Goal: Task Accomplishment & Management: Manage account settings

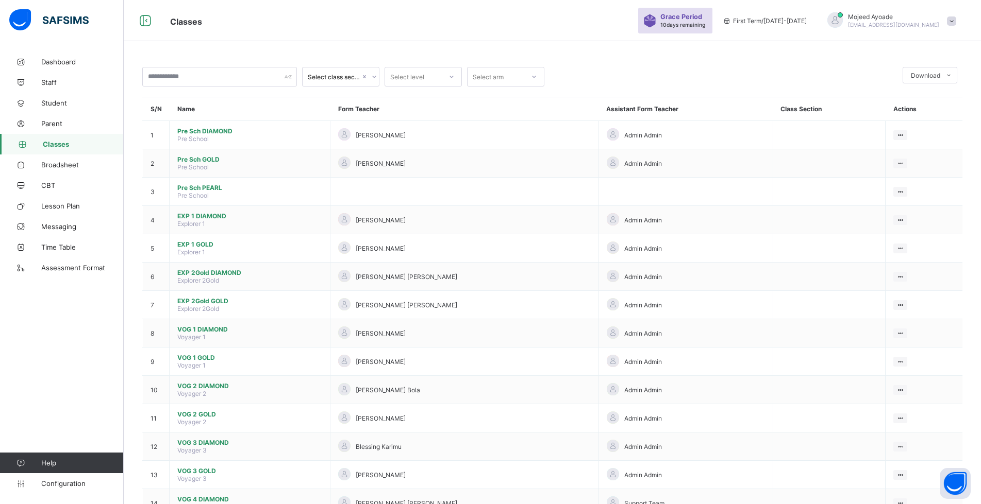
click at [60, 147] on span "Classes" at bounding box center [83, 144] width 81 height 8
click at [167, 74] on input "text" at bounding box center [219, 77] width 155 height 20
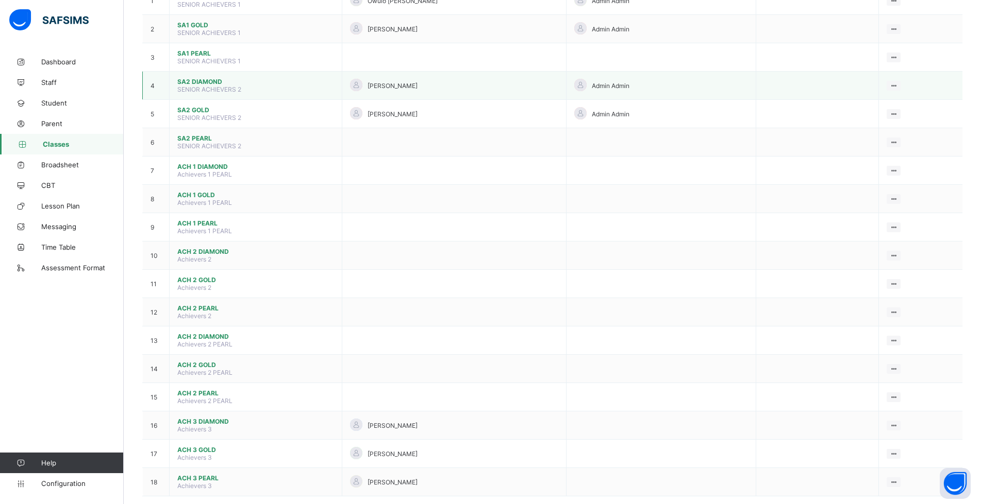
scroll to position [153, 0]
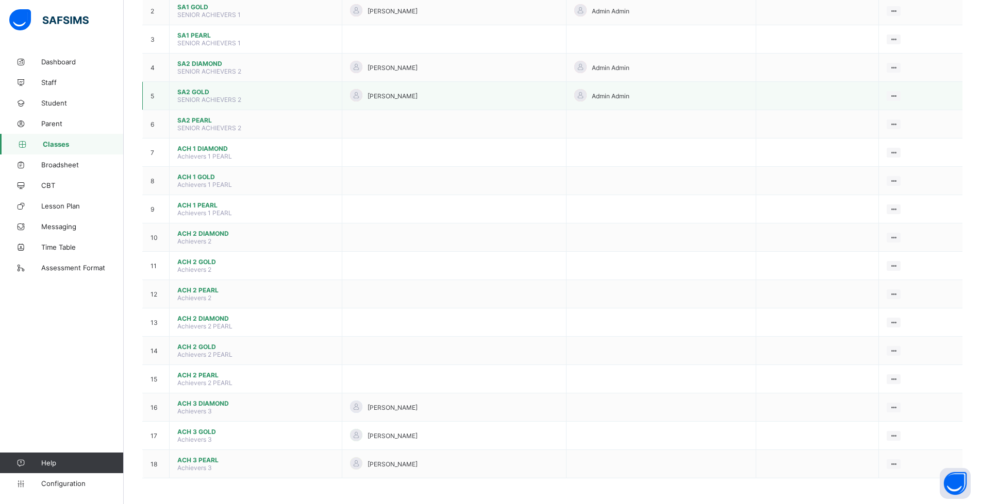
type input "*"
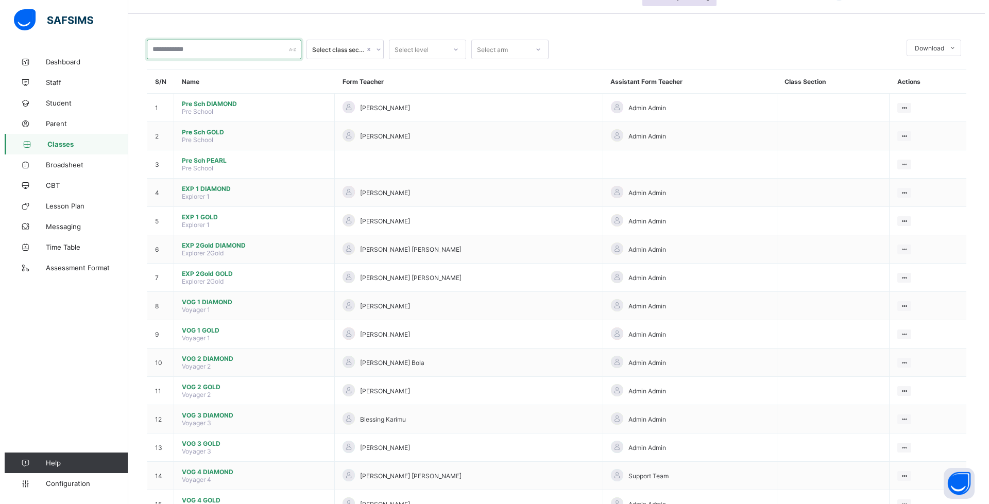
scroll to position [0, 0]
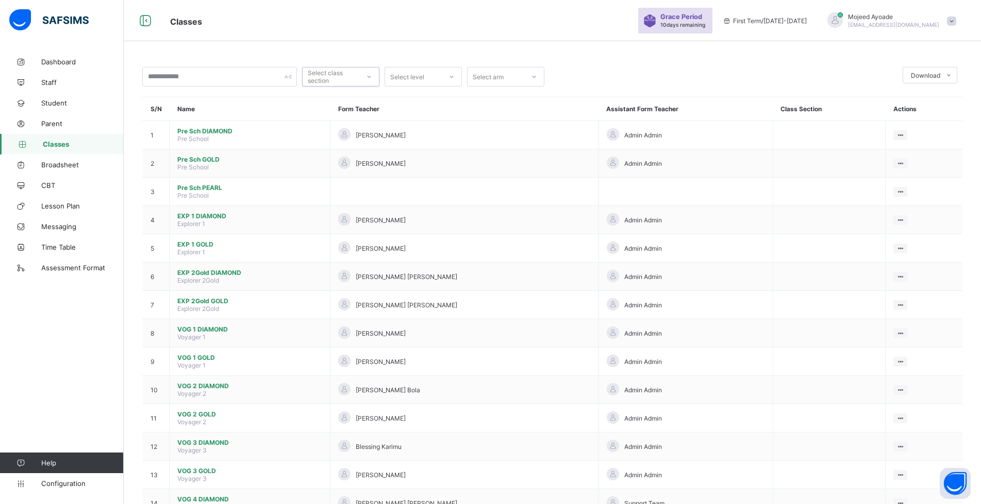
click at [360, 75] on div at bounding box center [369, 77] width 20 height 19
click at [363, 74] on div at bounding box center [369, 77] width 18 height 16
click at [434, 81] on div "Select level" at bounding box center [413, 77] width 57 height 14
click at [426, 161] on div "ACH 1" at bounding box center [423, 163] width 76 height 16
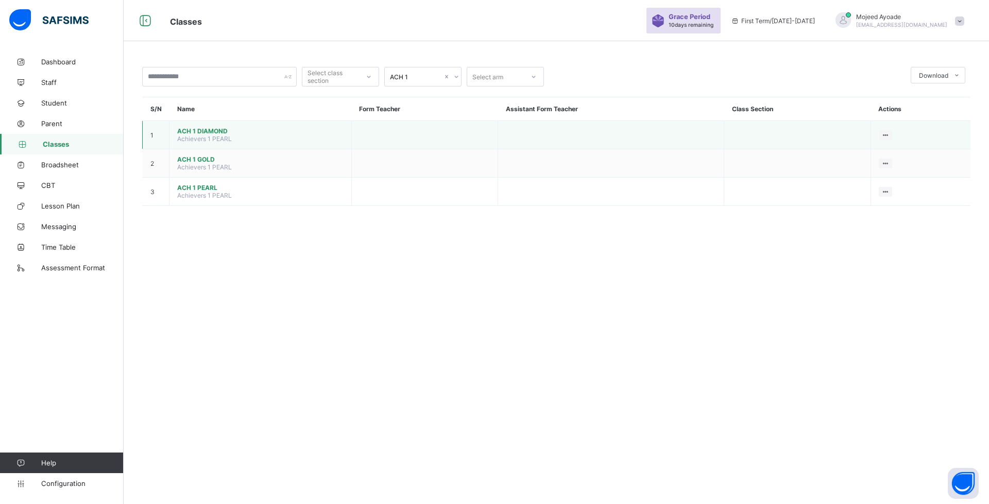
click at [222, 128] on span "ACH 1 DIAMOND" at bounding box center [260, 131] width 166 height 8
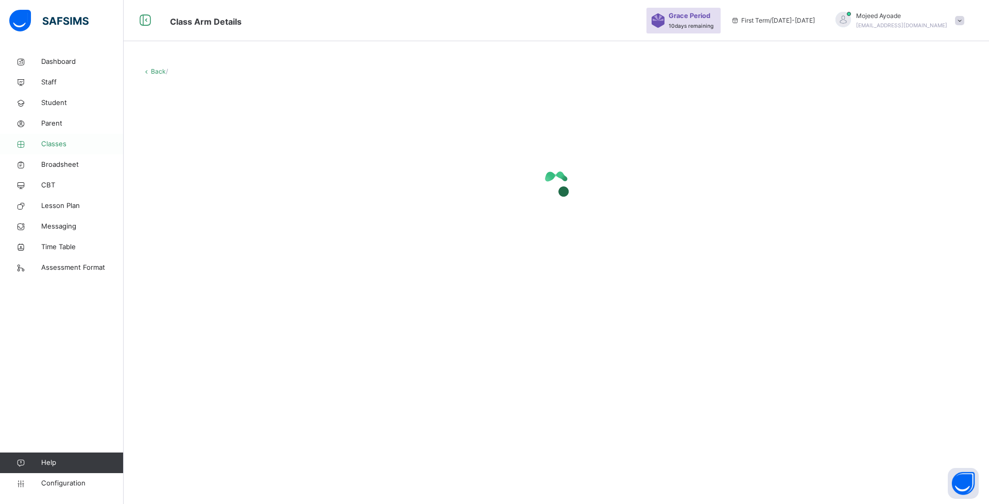
click at [53, 148] on span "Classes" at bounding box center [82, 144] width 82 height 10
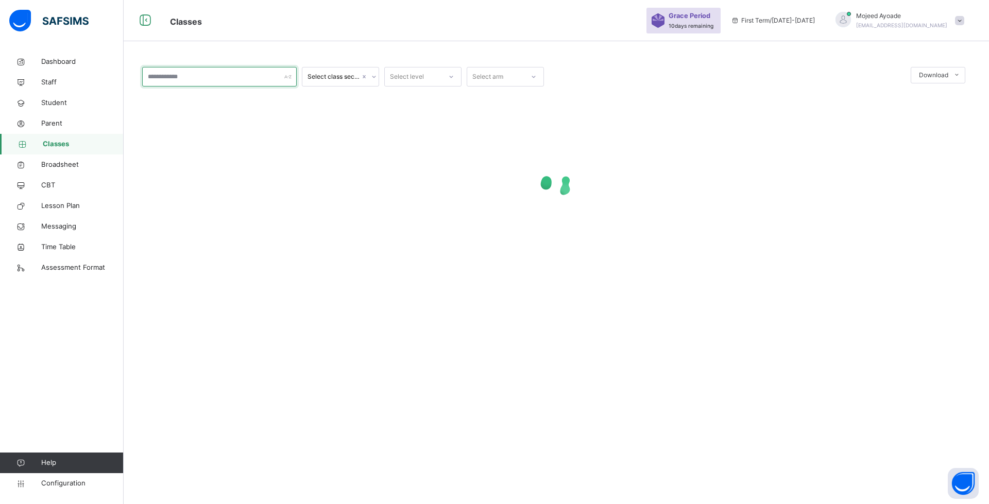
click at [174, 77] on input "text" at bounding box center [219, 77] width 155 height 20
type input "****"
click at [57, 140] on span "Classes" at bounding box center [83, 144] width 81 height 10
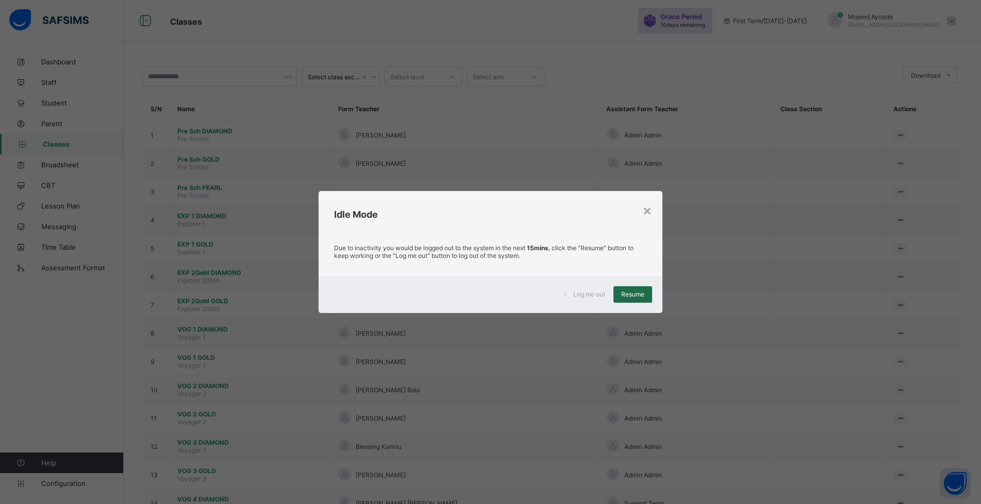
click at [642, 295] on span "Resume" at bounding box center [632, 295] width 23 height 8
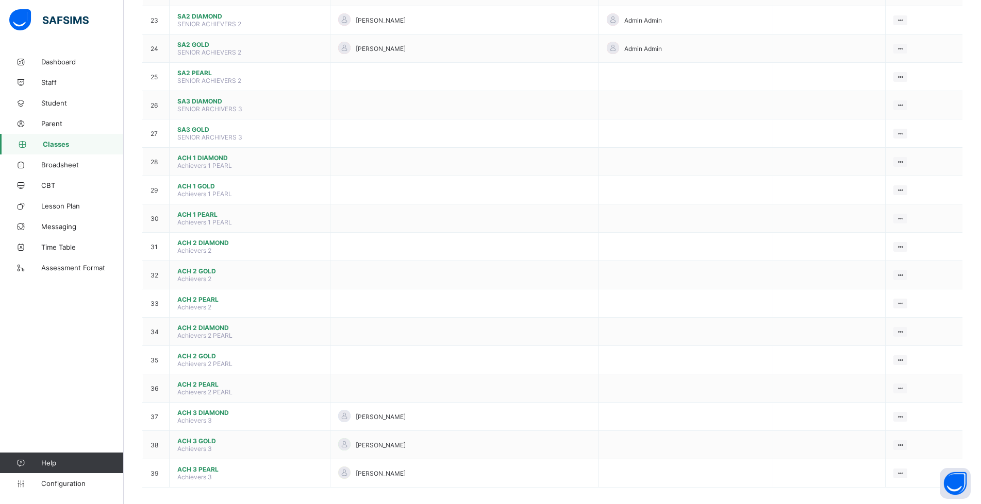
scroll to position [748, 0]
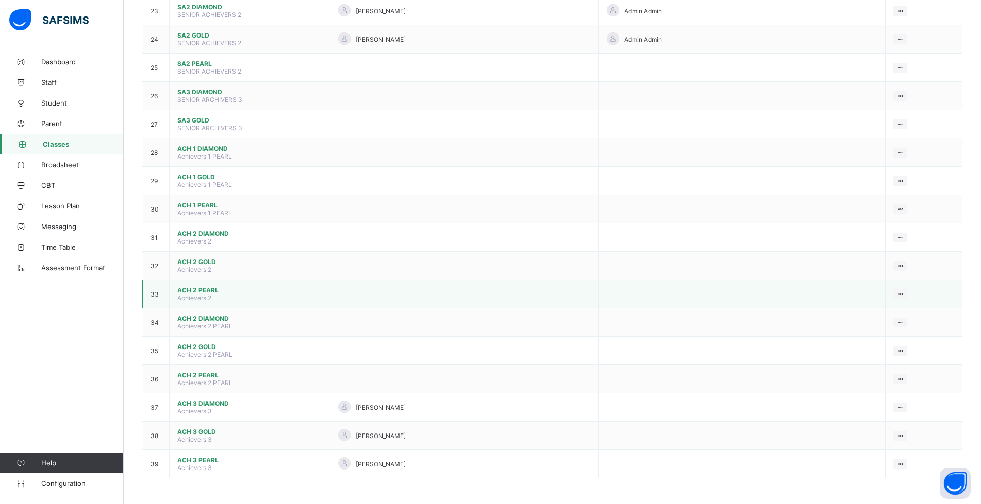
click at [211, 290] on span "ACH 2 PEARL" at bounding box center [249, 291] width 145 height 8
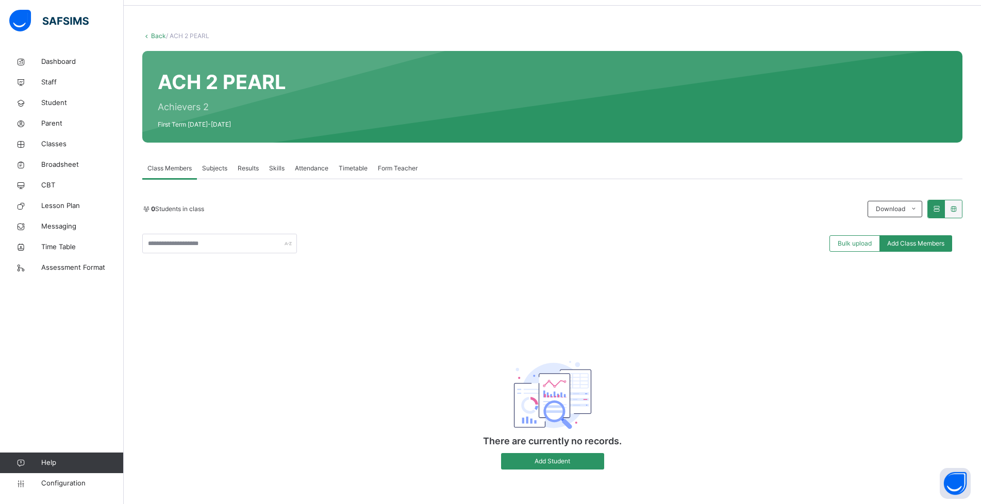
scroll to position [38, 0]
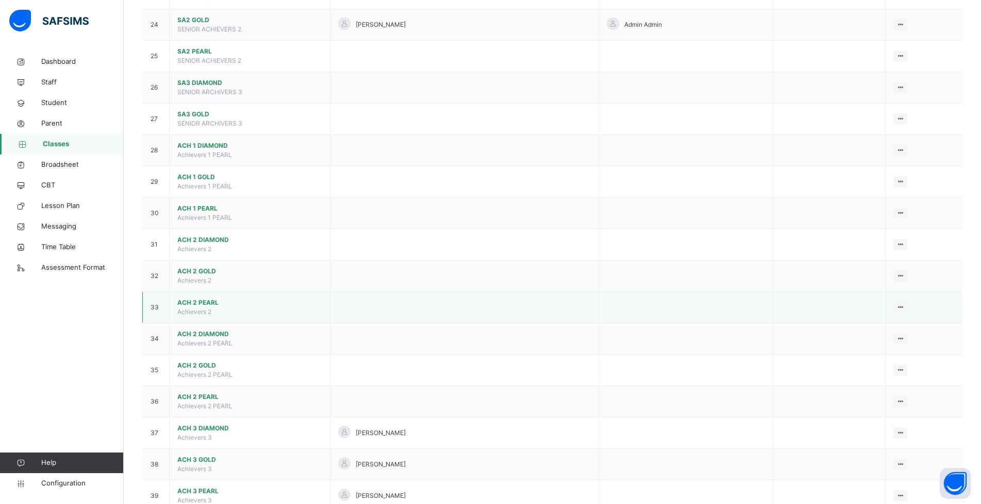
scroll to position [818, 0]
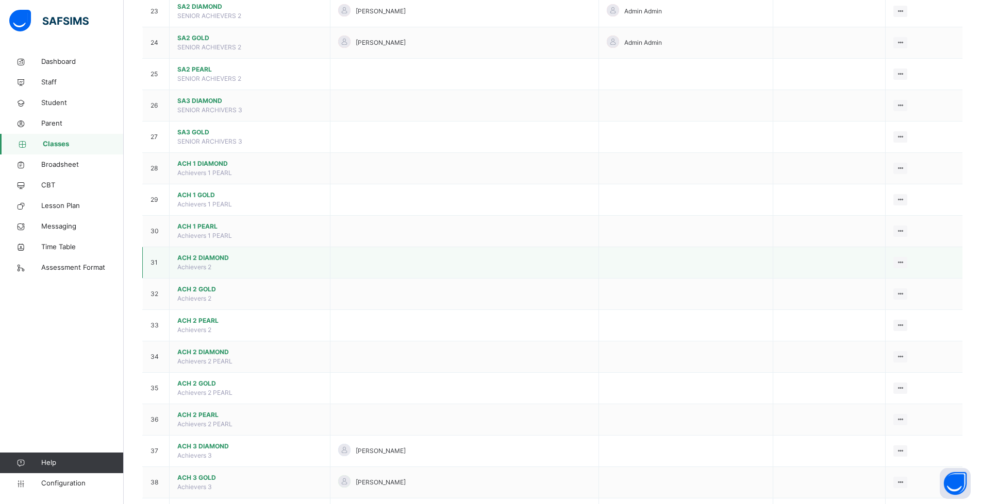
click at [216, 256] on span "ACH 2 DIAMOND" at bounding box center [249, 258] width 145 height 9
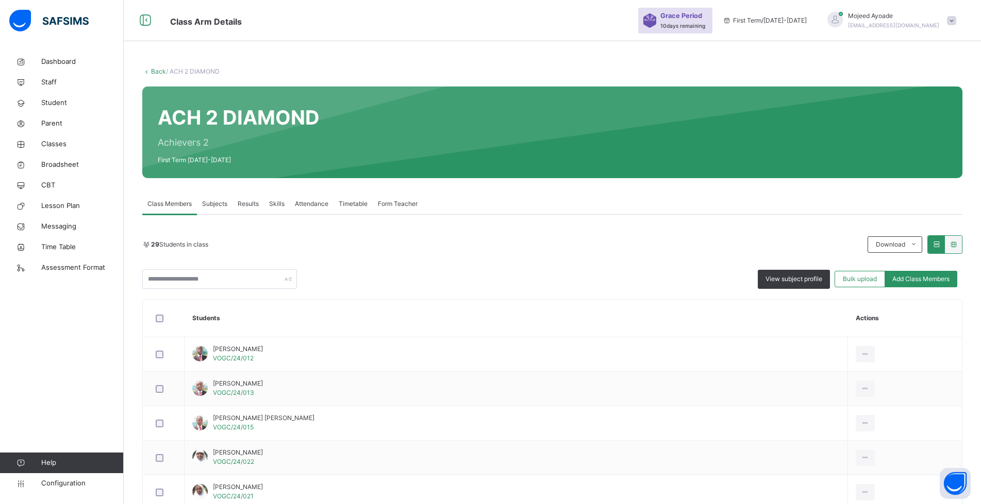
click at [399, 204] on span "Form Teacher" at bounding box center [398, 203] width 40 height 9
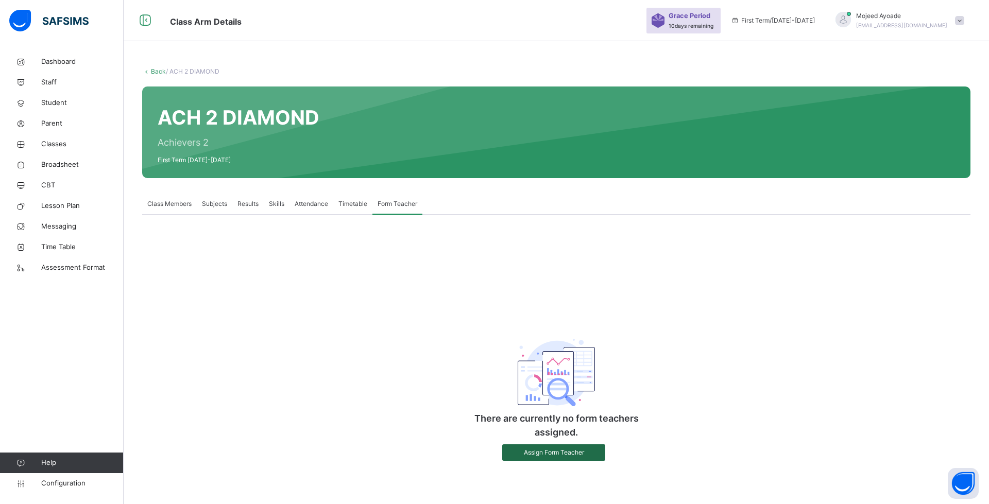
click at [538, 456] on span "Assign Form Teacher" at bounding box center [554, 452] width 88 height 9
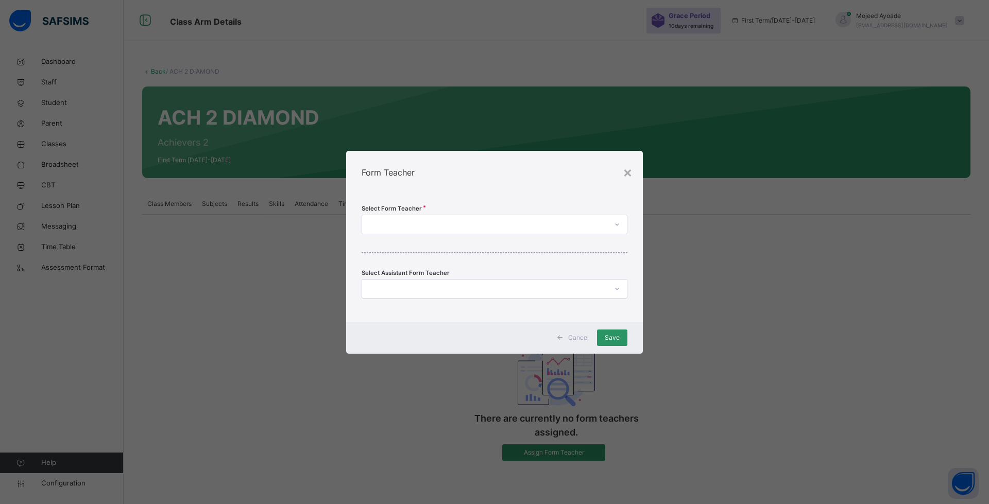
click at [481, 216] on div at bounding box center [495, 225] width 266 height 20
type input "***"
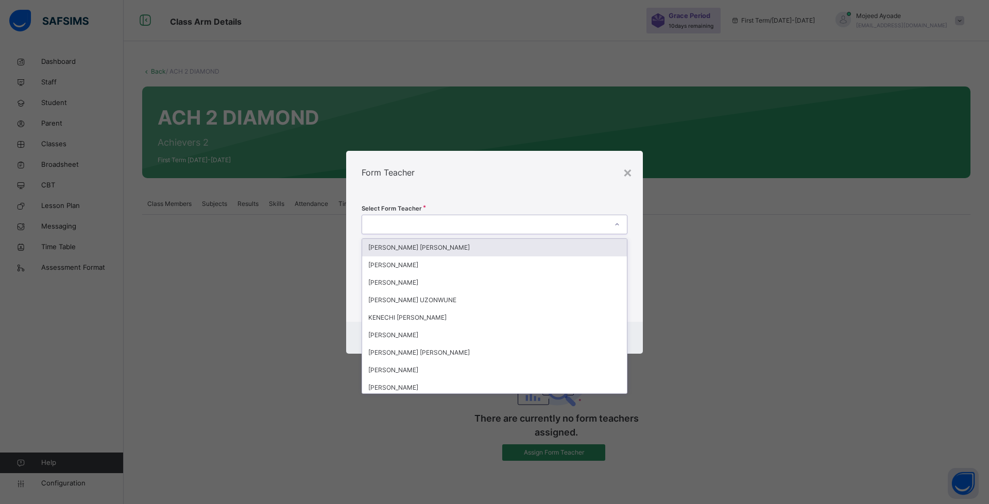
click at [431, 228] on div "chi" at bounding box center [484, 224] width 245 height 16
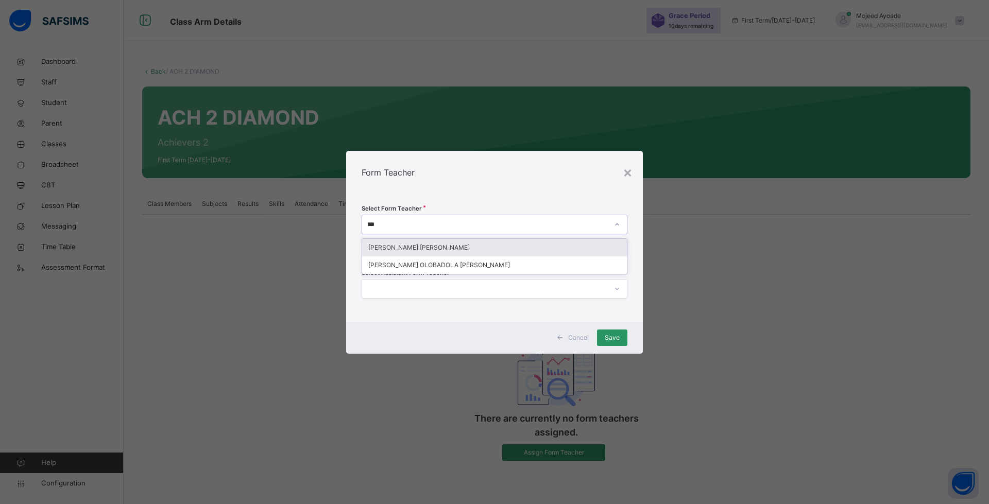
type input "****"
click at [457, 248] on div "[PERSON_NAME] [PERSON_NAME]" at bounding box center [494, 248] width 265 height 18
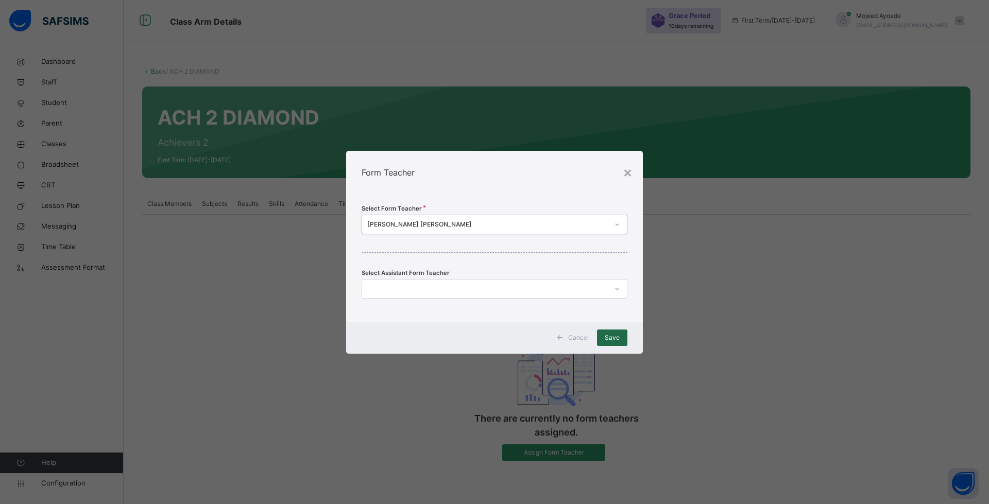
click at [604, 339] on div "Save" at bounding box center [612, 338] width 30 height 16
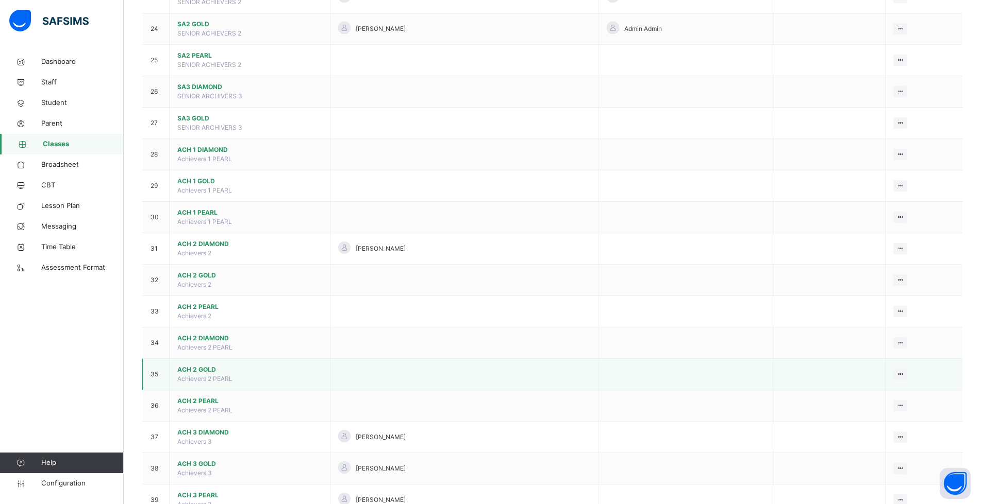
scroll to position [870, 0]
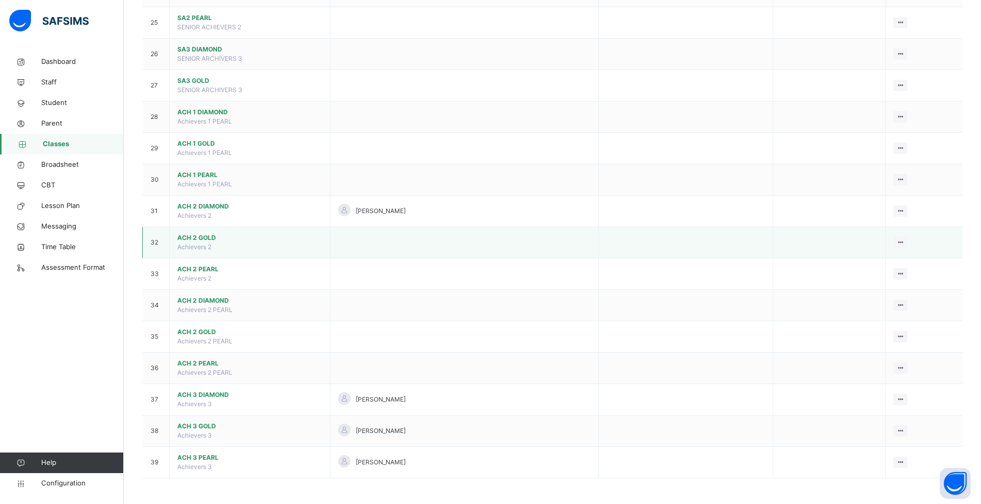
click at [199, 237] on span "ACH 2 GOLD" at bounding box center [249, 237] width 145 height 9
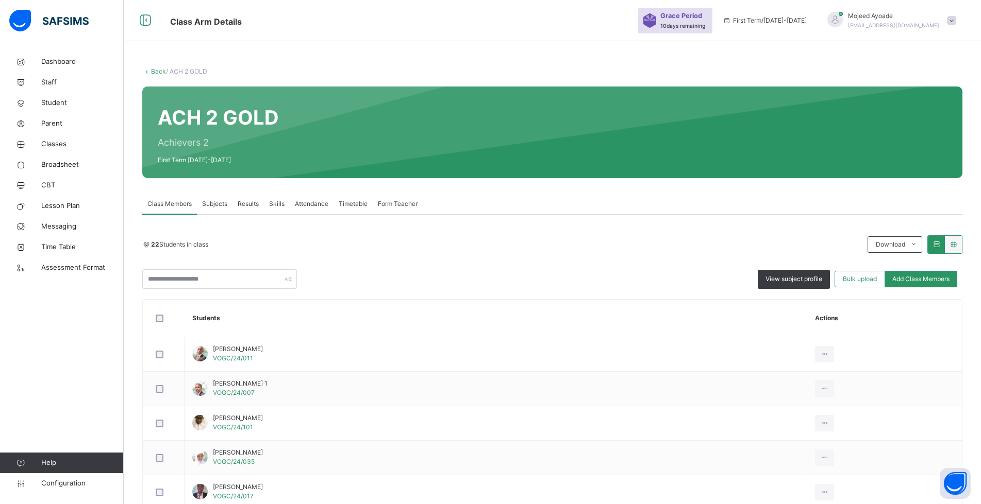
click at [403, 202] on span "Form Teacher" at bounding box center [398, 203] width 40 height 9
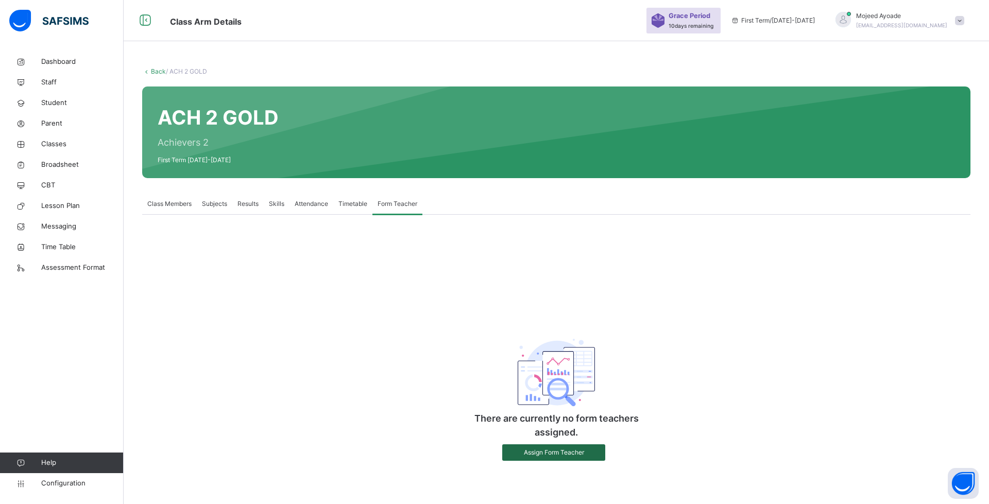
click at [533, 458] on div "Assign Form Teacher" at bounding box center [553, 453] width 103 height 16
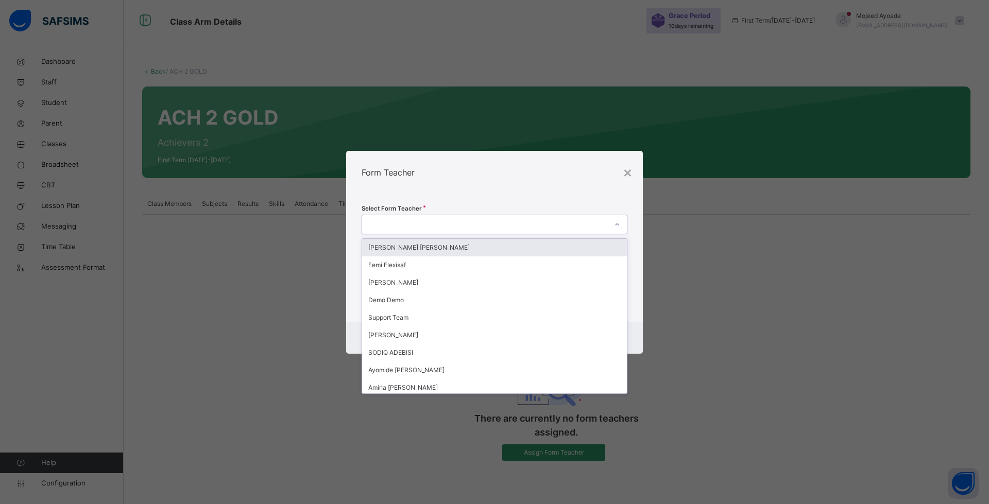
click at [437, 227] on div at bounding box center [484, 224] width 245 height 16
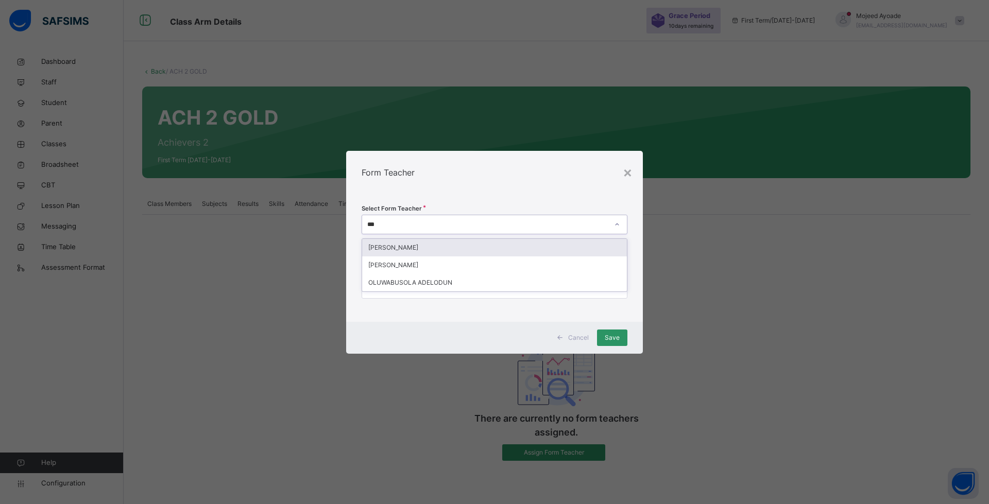
type input "****"
click at [381, 263] on div "[PERSON_NAME]" at bounding box center [494, 266] width 265 height 18
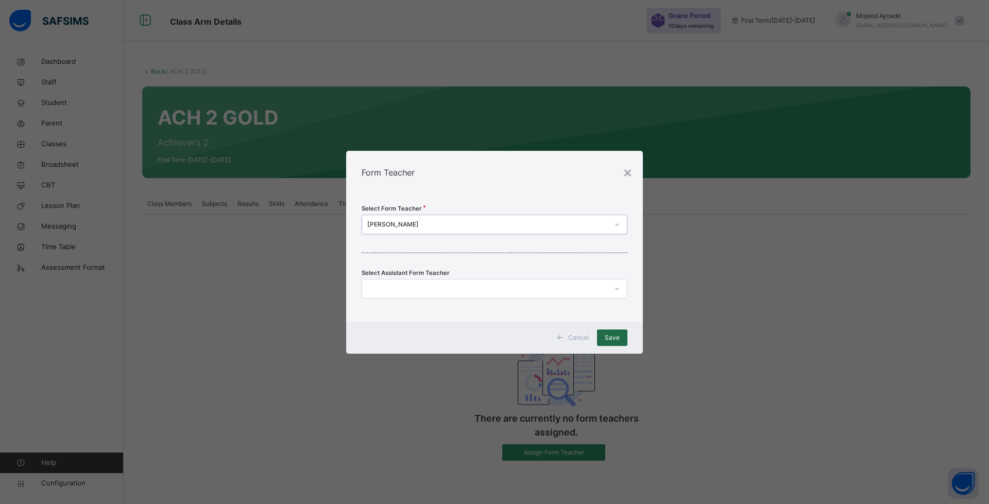
click at [605, 341] on span "Save" at bounding box center [612, 337] width 15 height 9
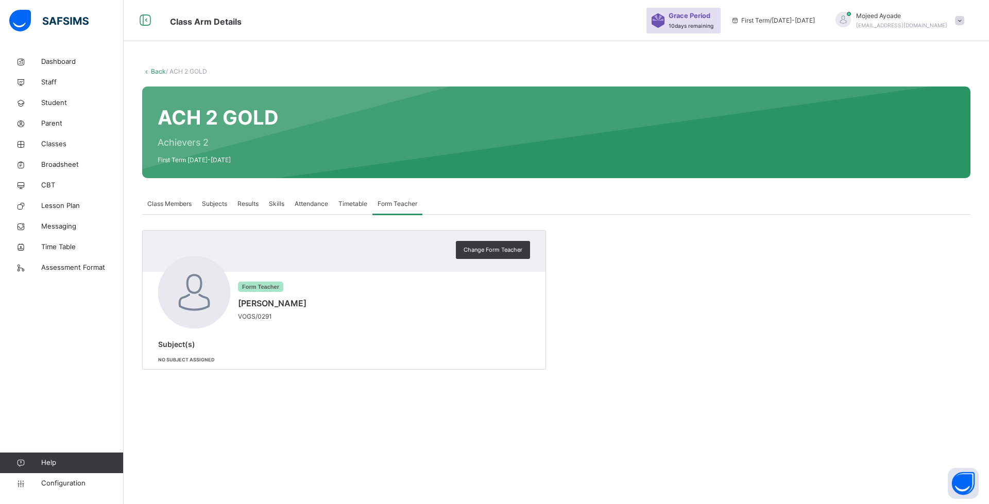
drag, startPoint x: 601, startPoint y: 268, endPoint x: 420, endPoint y: 273, distance: 180.9
click at [601, 268] on div "Change Form Teacher Form Teacher [PERSON_NAME]/0291 Subject(s) No subject assig…" at bounding box center [556, 300] width 829 height 140
click at [65, 58] on span "Dashboard" at bounding box center [82, 62] width 82 height 10
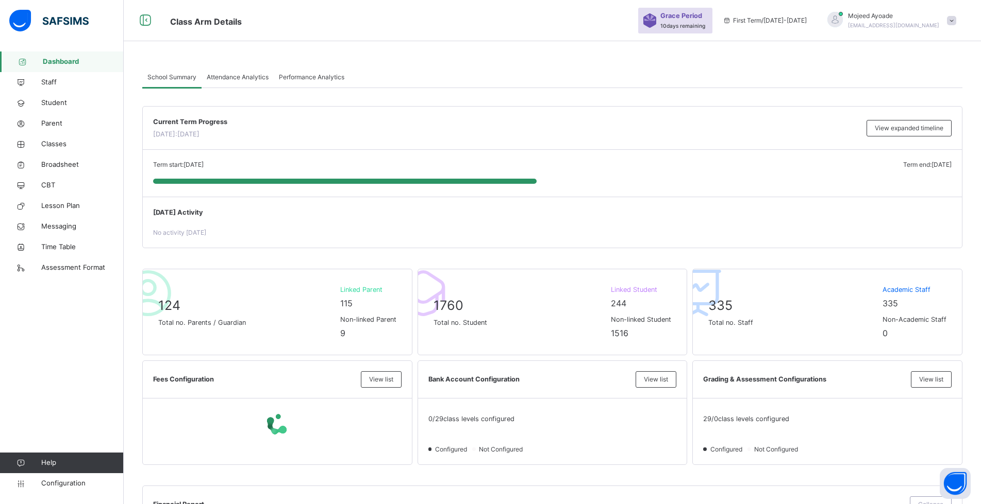
click at [66, 61] on span "Dashboard" at bounding box center [83, 62] width 81 height 10
